Goal: Check status: Check status

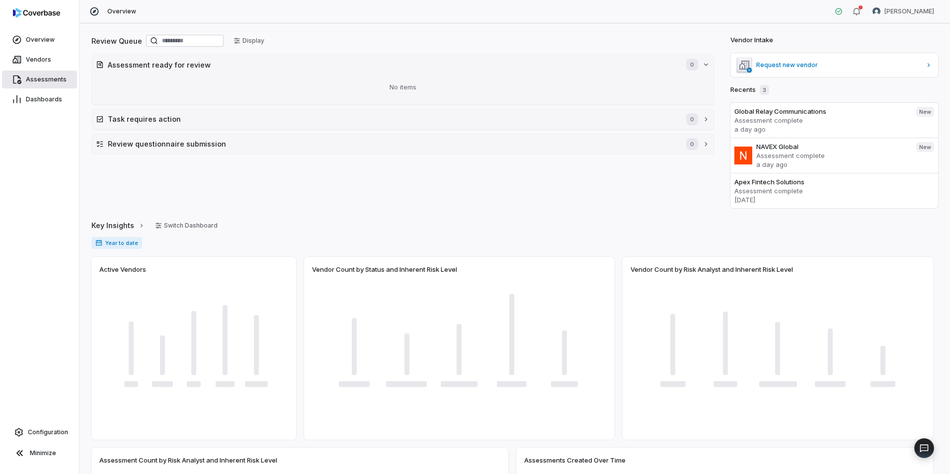
click at [32, 82] on span "Assessments" at bounding box center [46, 79] width 41 height 8
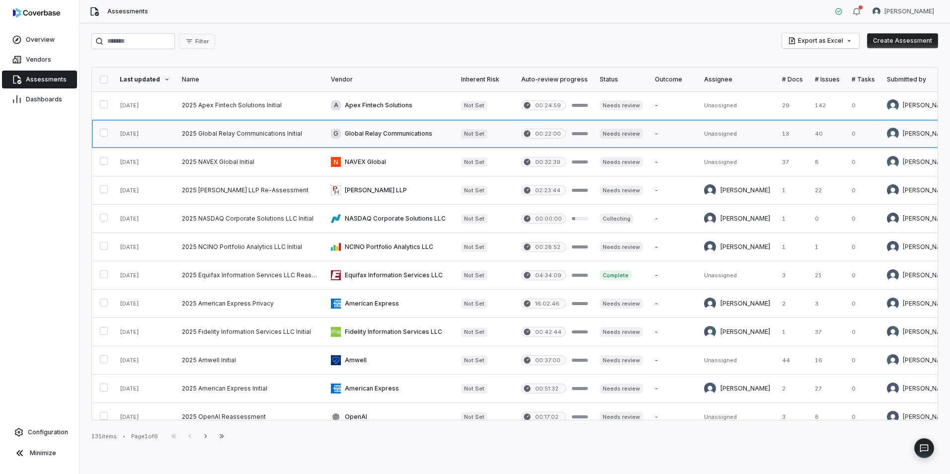
click at [251, 132] on link at bounding box center [250, 134] width 149 height 28
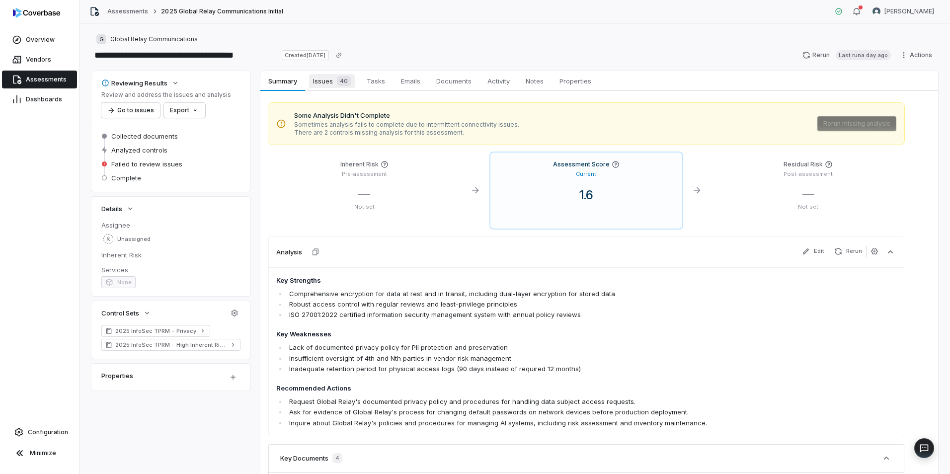
click at [332, 81] on span "Issues 40" at bounding box center [332, 81] width 46 height 14
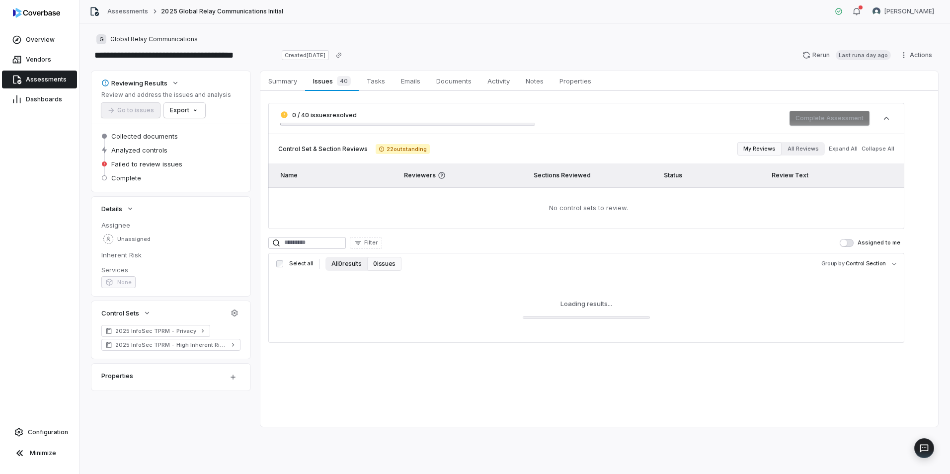
click at [344, 265] on button "All 0 results" at bounding box center [346, 264] width 42 height 14
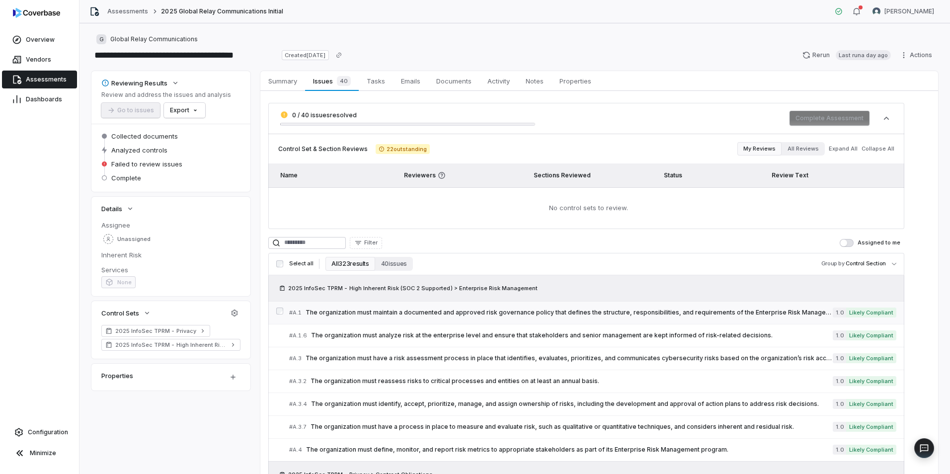
click at [402, 313] on span "The organization must maintain a documented and approved risk governance policy…" at bounding box center [568, 312] width 527 height 8
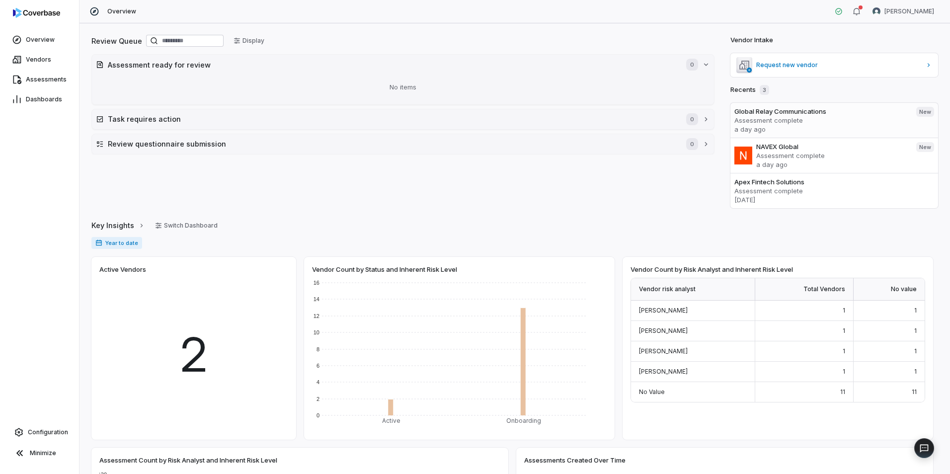
click at [808, 125] on p "a day ago" at bounding box center [821, 129] width 174 height 9
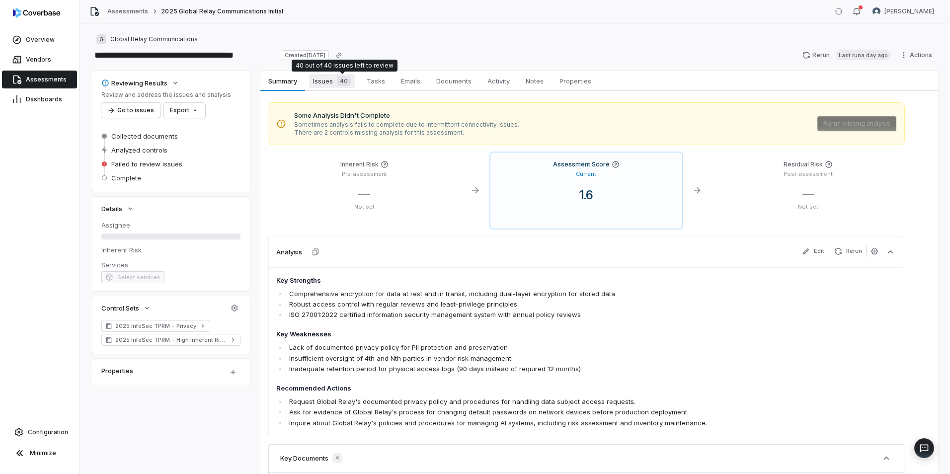
click at [343, 83] on span "40" at bounding box center [344, 81] width 14 height 10
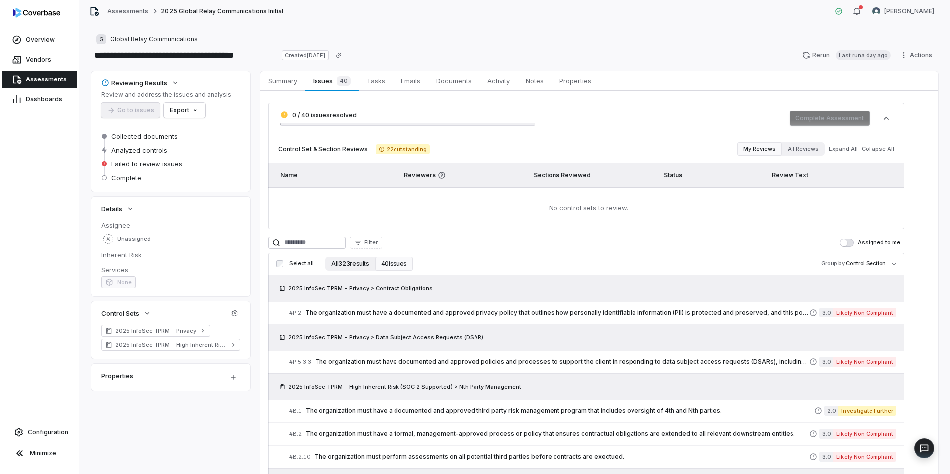
click at [358, 259] on button "All 323 results" at bounding box center [349, 264] width 49 height 14
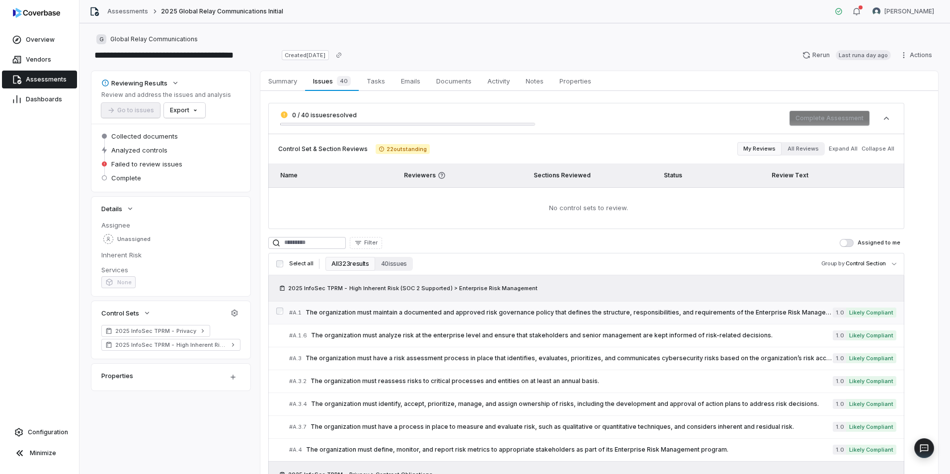
click at [350, 315] on span "The organization must maintain a documented and approved risk governance policy…" at bounding box center [568, 312] width 527 height 8
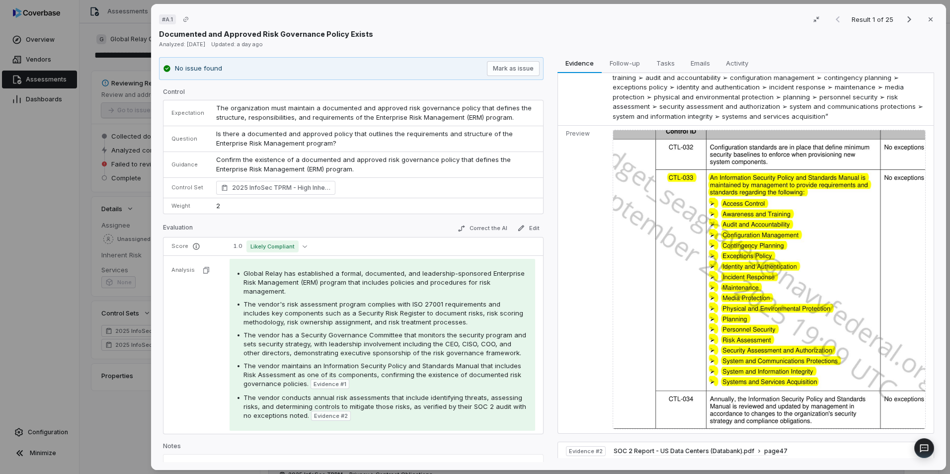
scroll to position [50, 0]
click at [742, 257] on img at bounding box center [768, 279] width 313 height 299
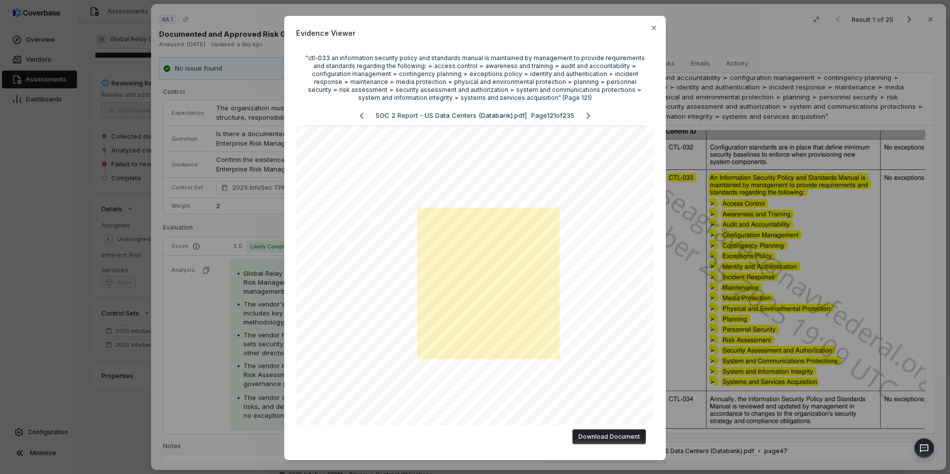
scroll to position [0, 0]
click at [652, 27] on icon "button" at bounding box center [654, 28] width 4 height 4
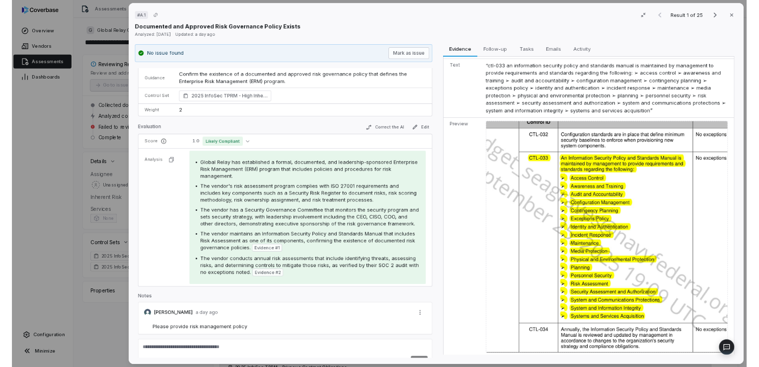
scroll to position [83, 0]
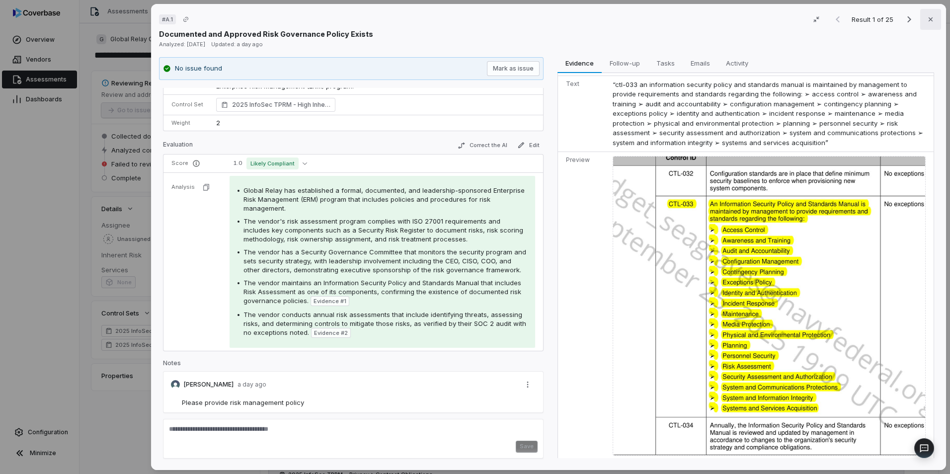
click at [922, 15] on button "Close" at bounding box center [930, 19] width 21 height 21
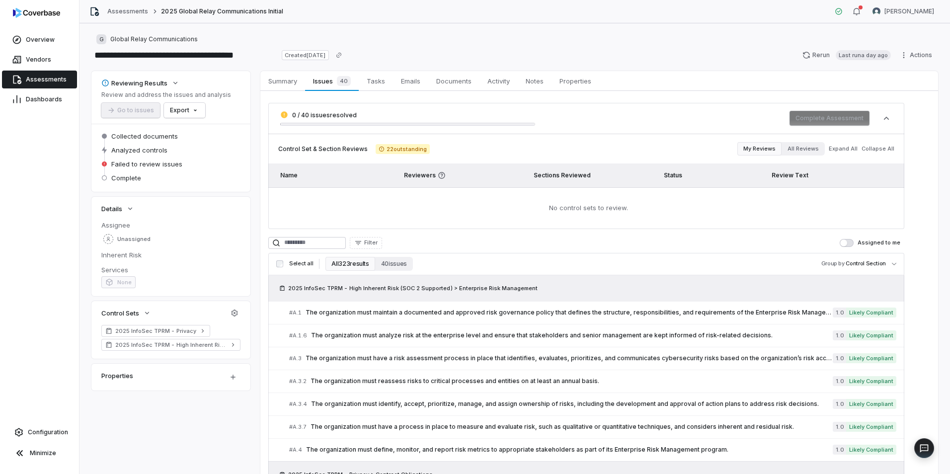
click at [34, 80] on span "Assessments" at bounding box center [46, 79] width 41 height 8
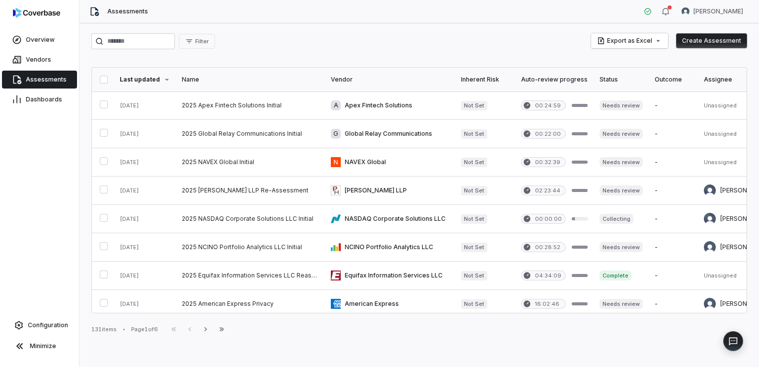
click at [236, 15] on div "Assessments Jonathan Lee" at bounding box center [418, 11] width 679 height 23
click at [296, 55] on div "Filter Export as Excel Create Assessment Last updated Name Vendor Inherent Risk…" at bounding box center [418, 194] width 679 height 343
click at [46, 78] on span "Assessments" at bounding box center [46, 79] width 41 height 8
click at [252, 111] on link at bounding box center [250, 105] width 149 height 28
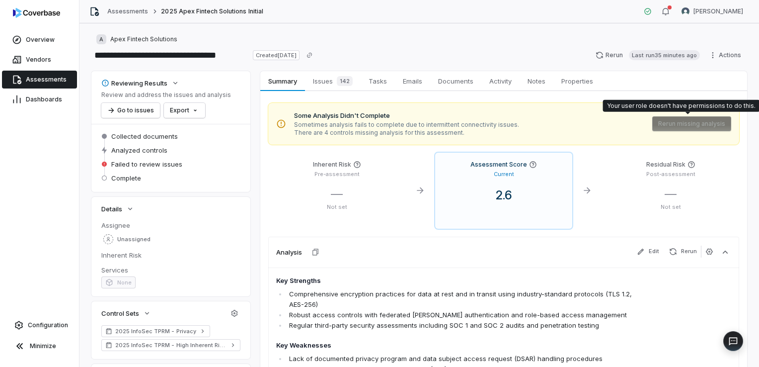
click at [680, 120] on span "Rerun missing analysis" at bounding box center [691, 123] width 79 height 15
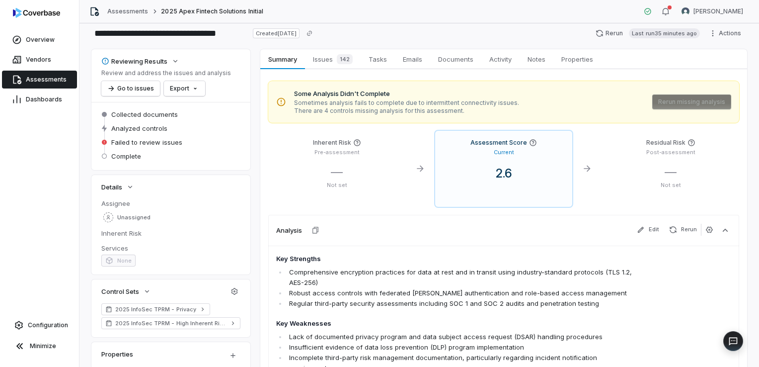
scroll to position [10, 0]
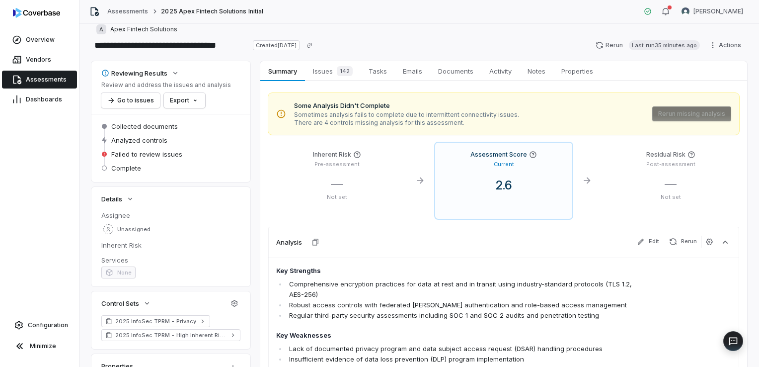
click at [687, 116] on span "Rerun missing analysis" at bounding box center [691, 113] width 79 height 15
click at [148, 97] on button "Go to issues" at bounding box center [130, 100] width 59 height 15
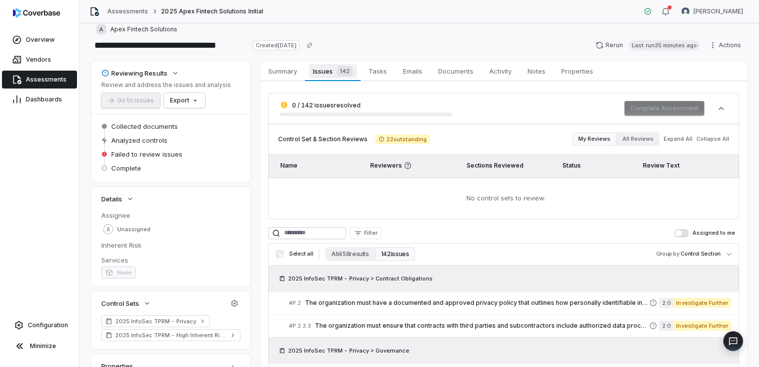
click at [321, 70] on span "Issues 142" at bounding box center [332, 71] width 47 height 14
click at [343, 68] on span "142" at bounding box center [345, 71] width 16 height 10
click at [340, 69] on span "142" at bounding box center [345, 71] width 16 height 10
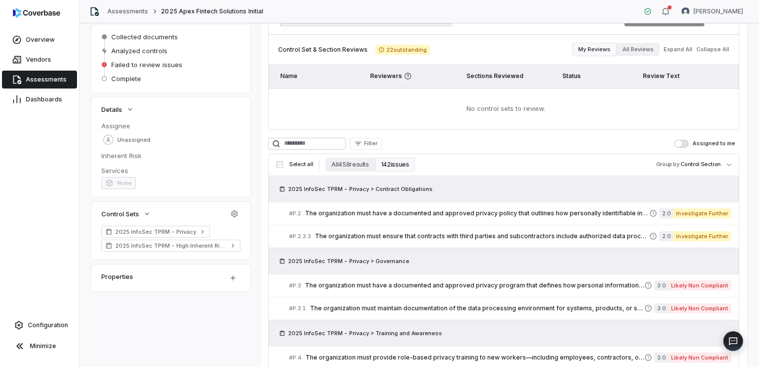
scroll to position [100, 0]
click at [340, 165] on button "All 458 results" at bounding box center [349, 163] width 49 height 14
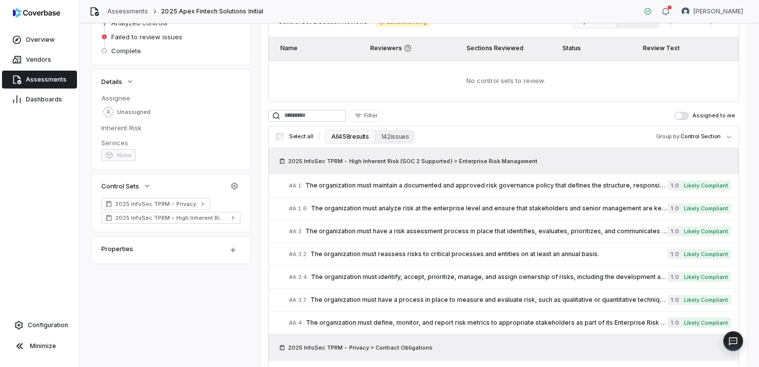
scroll to position [127, 0]
click at [400, 188] on div "# A.1 The organization must maintain a documented and approved risk governance …" at bounding box center [478, 185] width 378 height 10
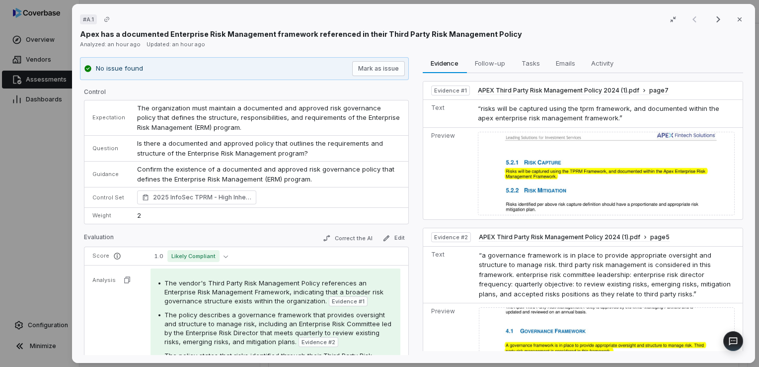
click at [287, 158] on td "Is there a documented and approved policy that outlines the requirements and st…" at bounding box center [269, 149] width 277 height 26
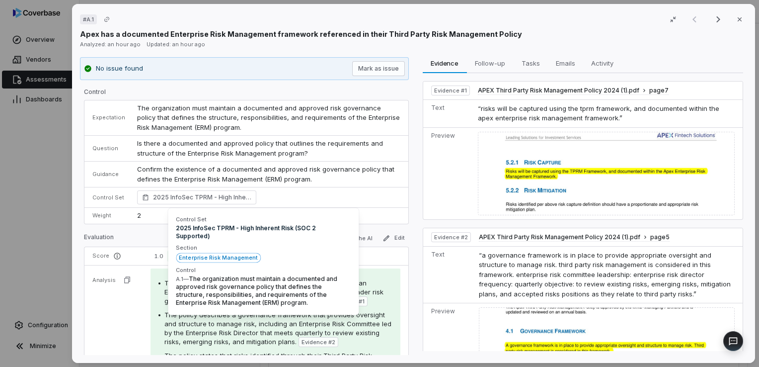
click at [275, 171] on p "Confirm the existence of a documented and approved risk governance policy that …" at bounding box center [268, 173] width 263 height 19
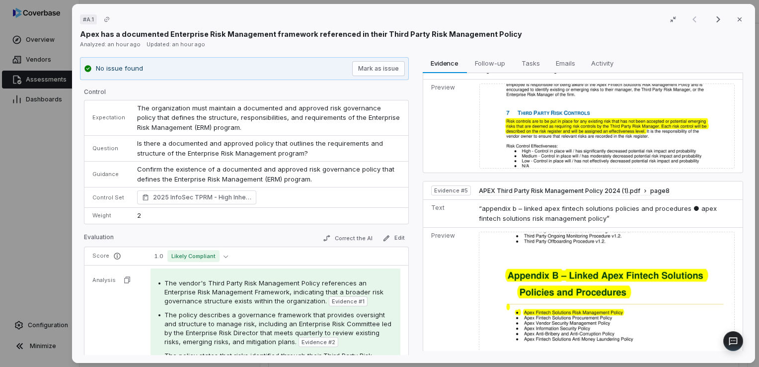
scroll to position [570, 0]
click at [735, 25] on button "Close" at bounding box center [739, 19] width 21 height 21
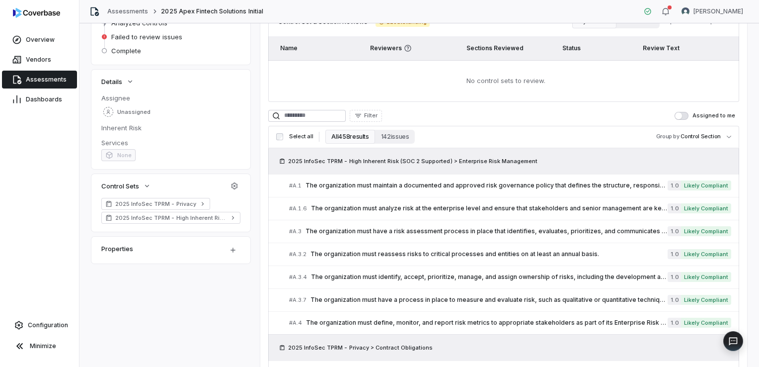
click at [31, 82] on span "Assessments" at bounding box center [46, 79] width 41 height 8
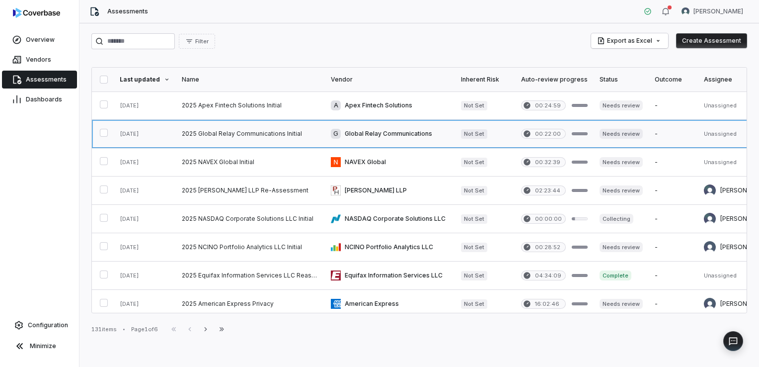
click at [286, 137] on link at bounding box center [250, 134] width 149 height 28
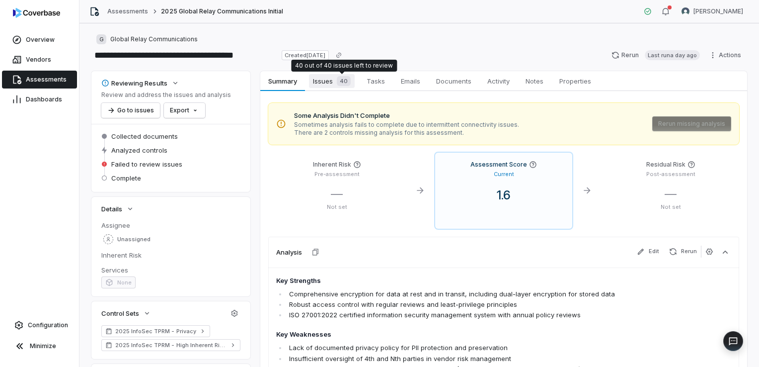
click at [332, 86] on span "Issues 40" at bounding box center [332, 81] width 46 height 14
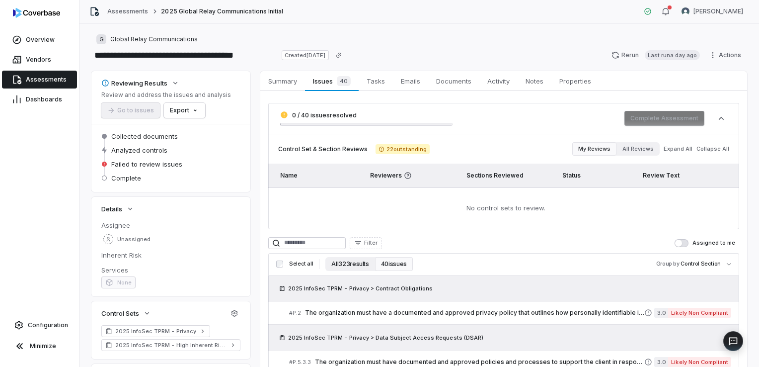
click at [352, 267] on button "All 323 results" at bounding box center [349, 264] width 49 height 14
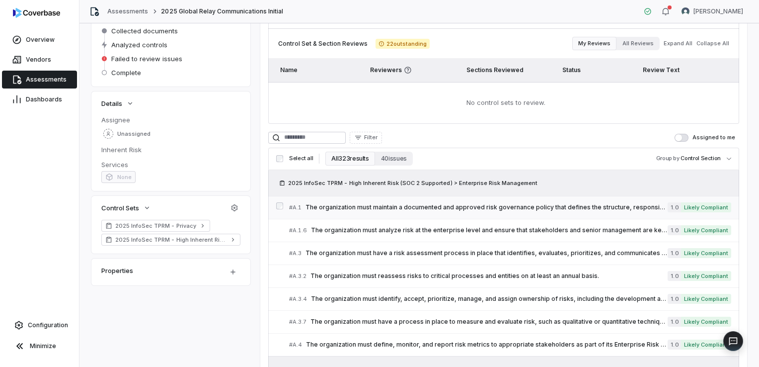
scroll to position [127, 0]
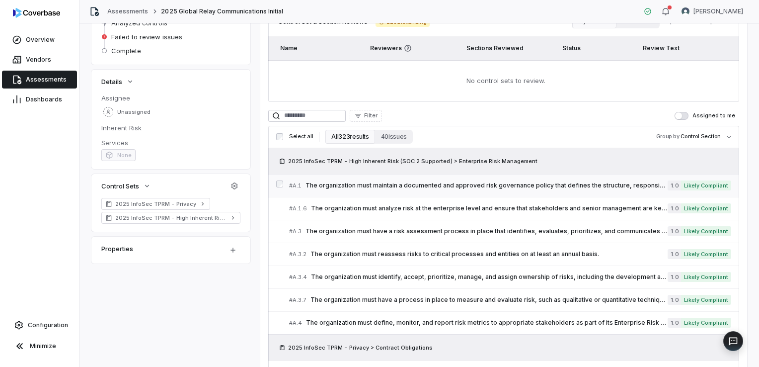
click at [396, 189] on div "# A.1 The organization must maintain a documented and approved risk governance …" at bounding box center [478, 185] width 378 height 10
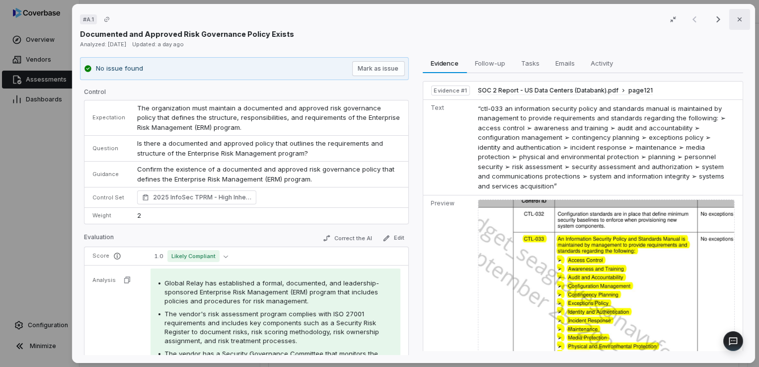
click at [736, 21] on icon "button" at bounding box center [740, 19] width 8 height 8
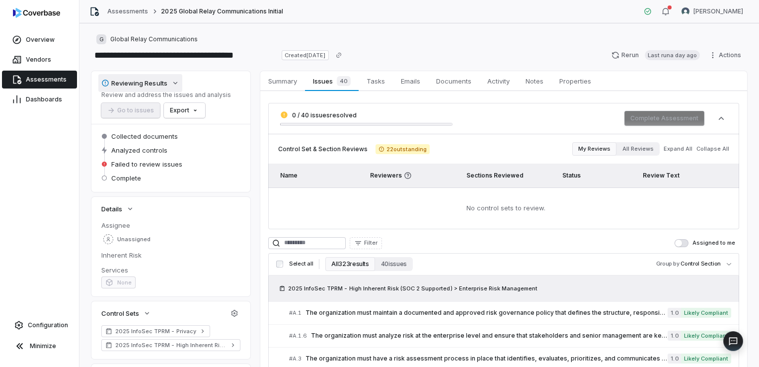
click at [175, 82] on icon "button" at bounding box center [175, 83] width 8 height 8
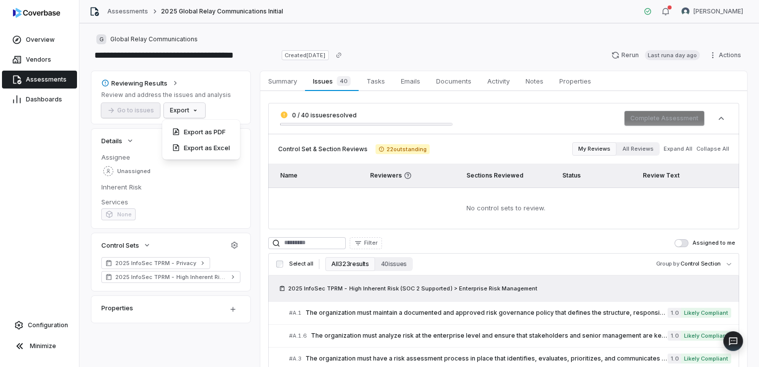
click at [188, 112] on html "**********" at bounding box center [379, 183] width 759 height 367
click at [460, 45] on html "**********" at bounding box center [379, 183] width 759 height 367
click at [348, 266] on button "All 323 results" at bounding box center [349, 264] width 49 height 14
click at [353, 263] on button "All 323 results" at bounding box center [349, 264] width 49 height 14
click at [688, 267] on body "**********" at bounding box center [379, 183] width 759 height 367
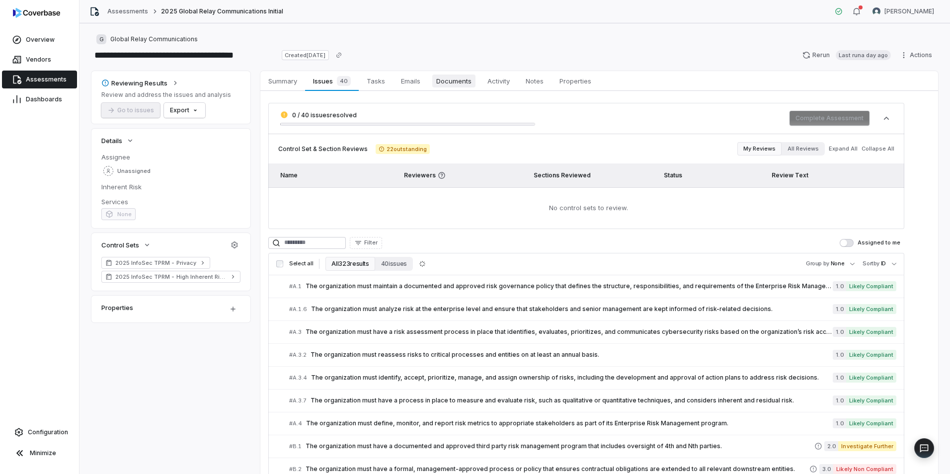
click at [432, 86] on link "Documents Documents" at bounding box center [453, 81] width 51 height 20
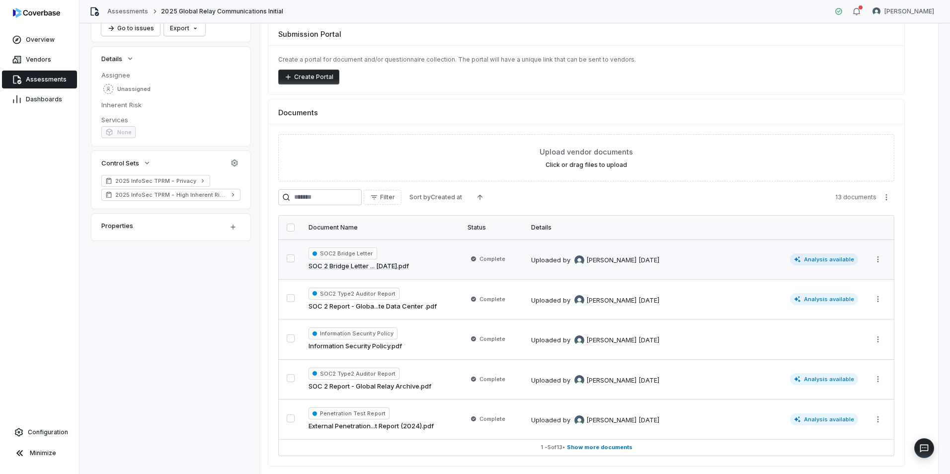
scroll to position [118, 0]
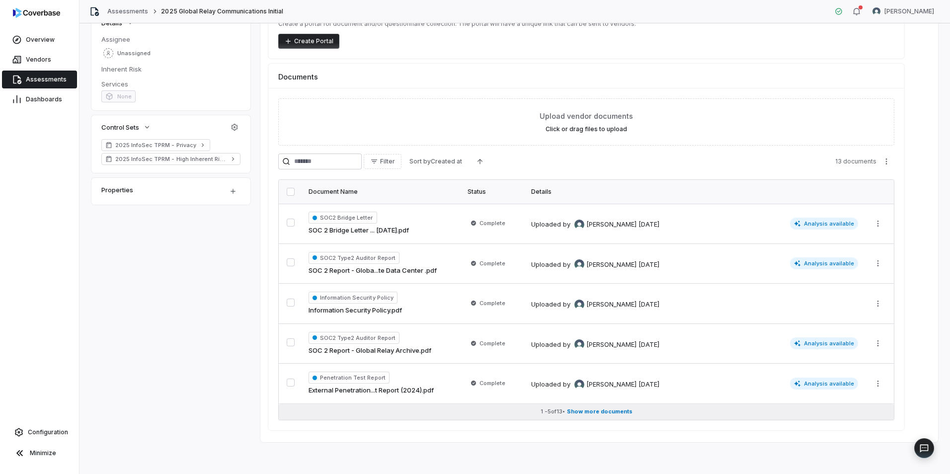
click at [584, 415] on span "Show more documents" at bounding box center [600, 411] width 66 height 7
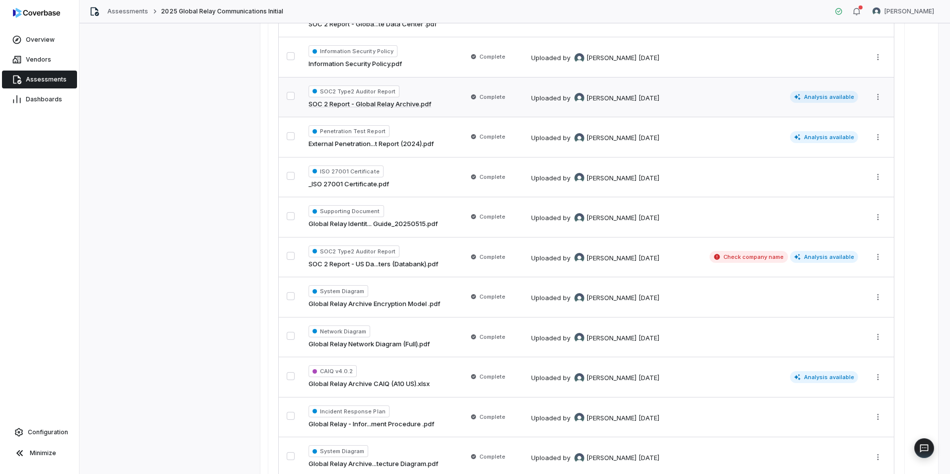
scroll to position [438, 0]
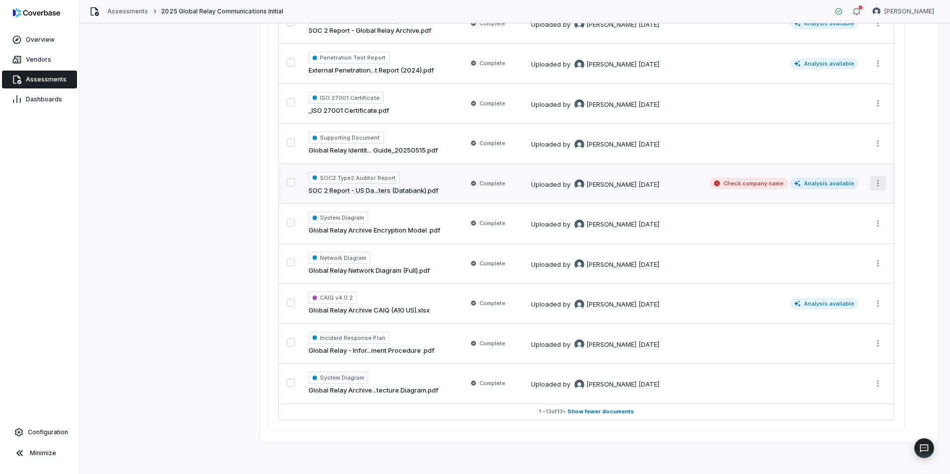
click at [875, 180] on html "**********" at bounding box center [475, 237] width 950 height 474
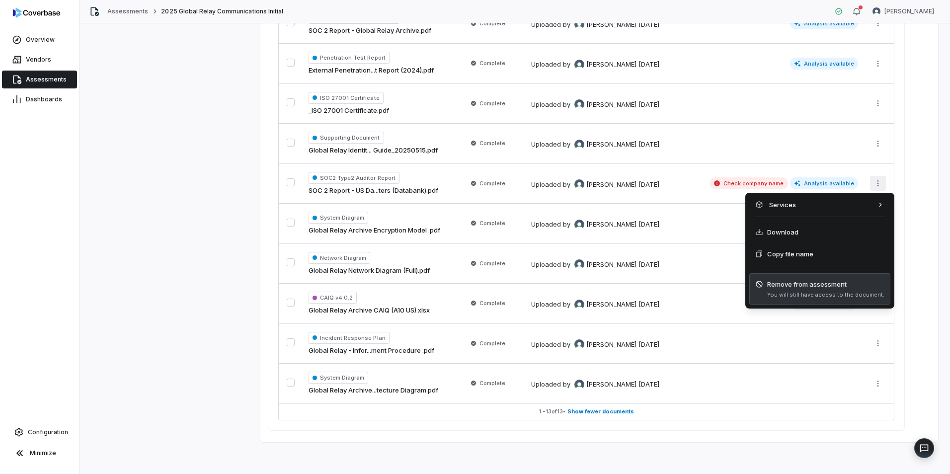
click at [794, 283] on span "Remove from assessment" at bounding box center [825, 284] width 117 height 10
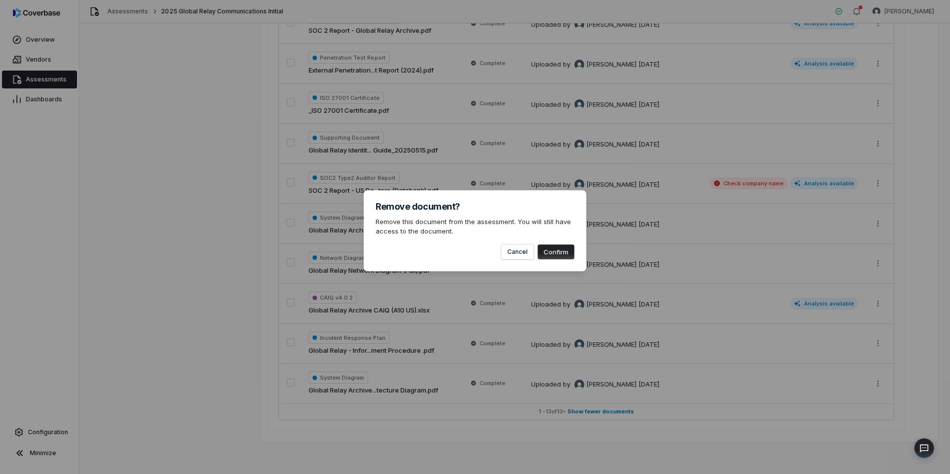
click at [555, 252] on button "Confirm" at bounding box center [555, 251] width 37 height 15
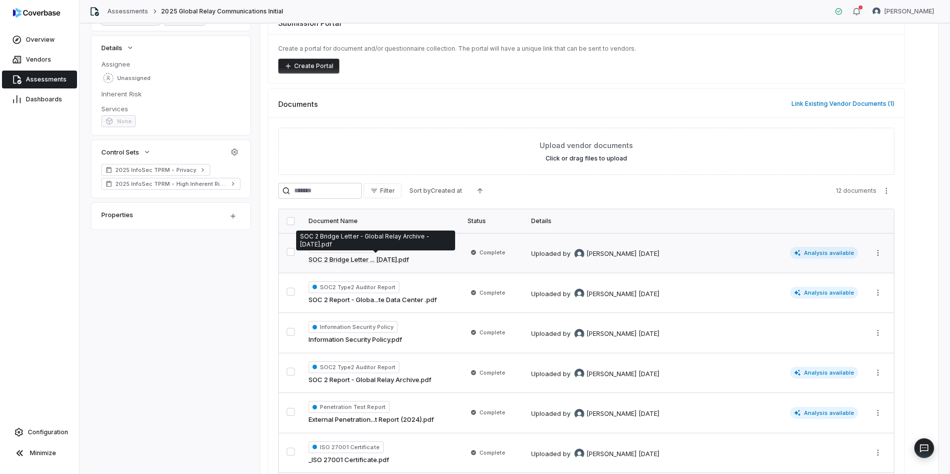
scroll to position [0, 0]
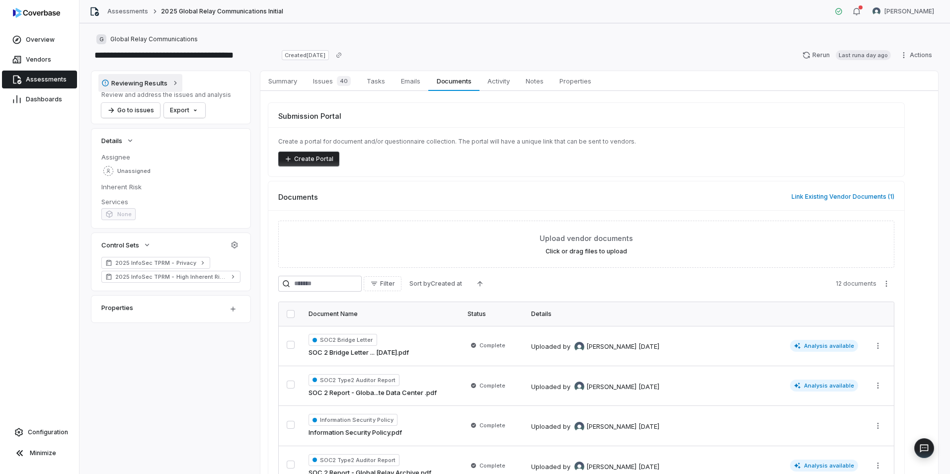
click at [169, 85] on button "Reviewing Results" at bounding box center [140, 83] width 84 height 18
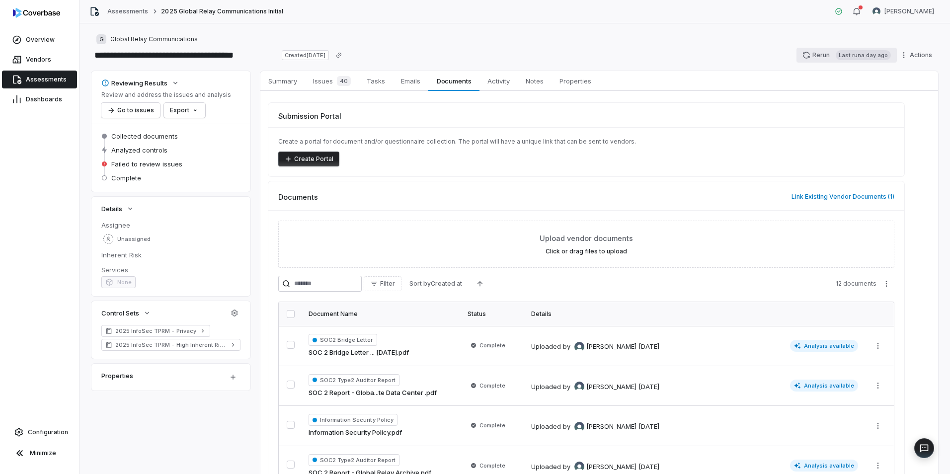
click at [812, 58] on button "Rerun Last run a day ago" at bounding box center [846, 55] width 100 height 15
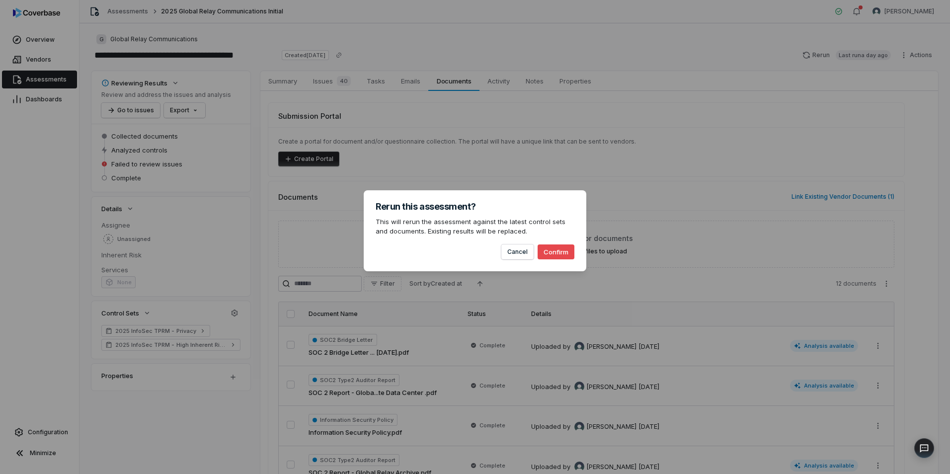
click at [550, 249] on button "Confirm" at bounding box center [555, 251] width 37 height 15
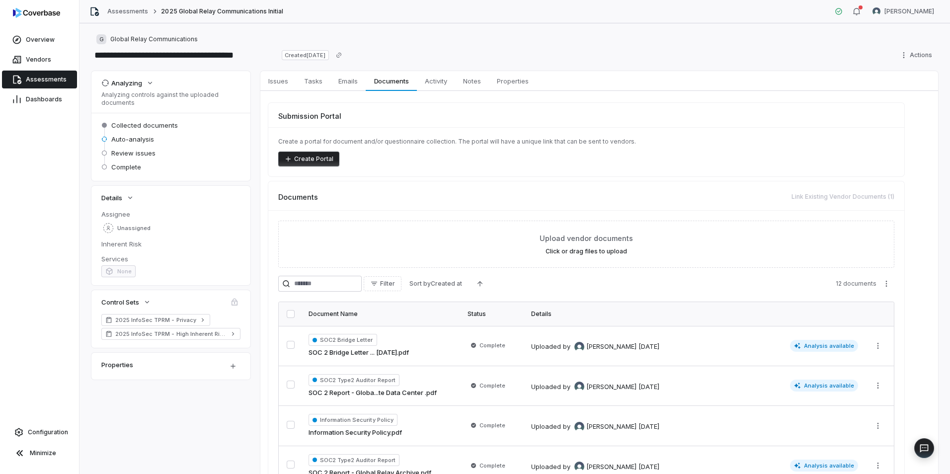
click at [37, 77] on span "Assessments" at bounding box center [46, 79] width 41 height 8
